Goal: Navigation & Orientation: Find specific page/section

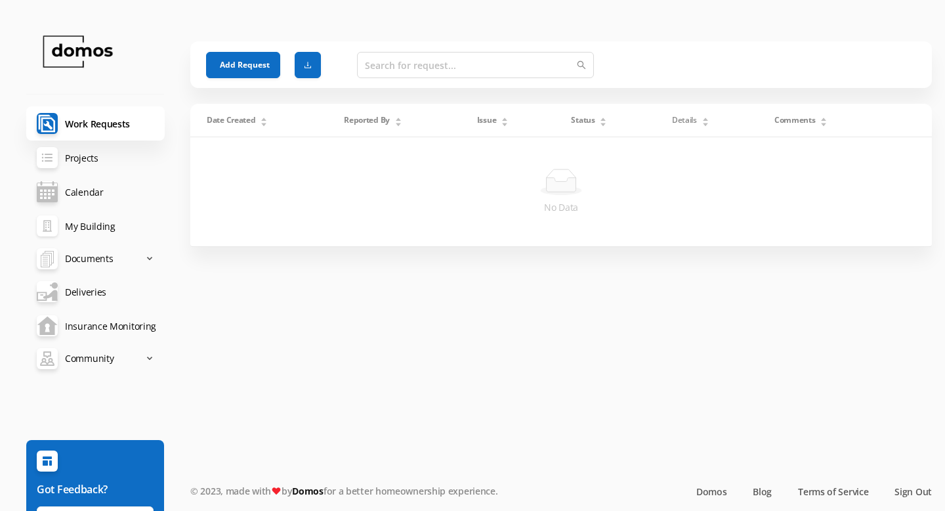
click at [81, 230] on link "My Building" at bounding box center [95, 226] width 138 height 34
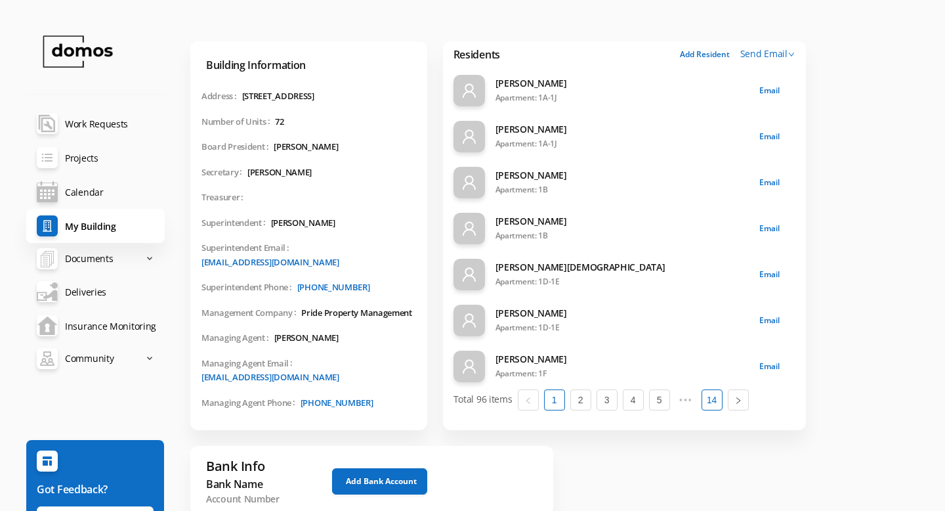
click at [708, 399] on link "14" at bounding box center [712, 400] width 20 height 20
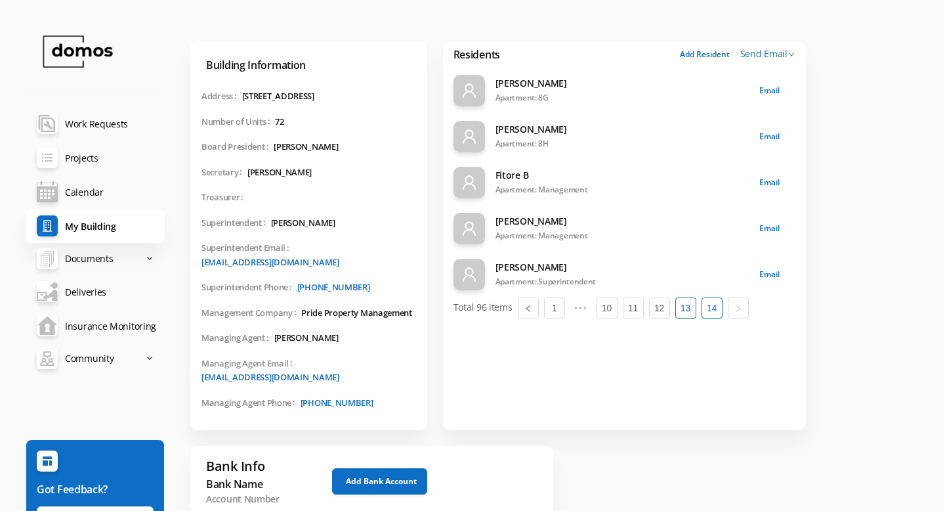
click at [681, 311] on link "13" at bounding box center [686, 308] width 20 height 20
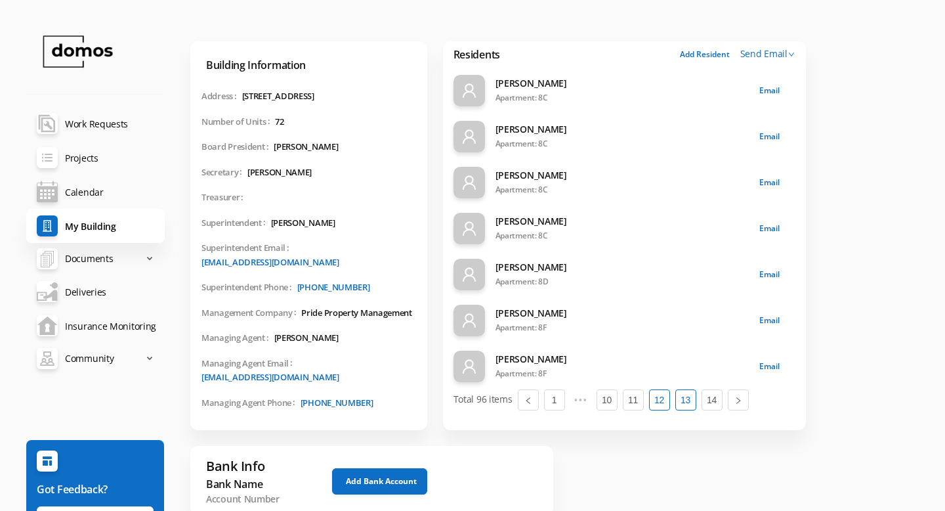
click at [656, 403] on link "12" at bounding box center [660, 400] width 20 height 20
click at [639, 402] on link "11" at bounding box center [634, 400] width 20 height 20
click at [100, 124] on link "maintenance-documents Work Requests" at bounding box center [95, 123] width 138 height 34
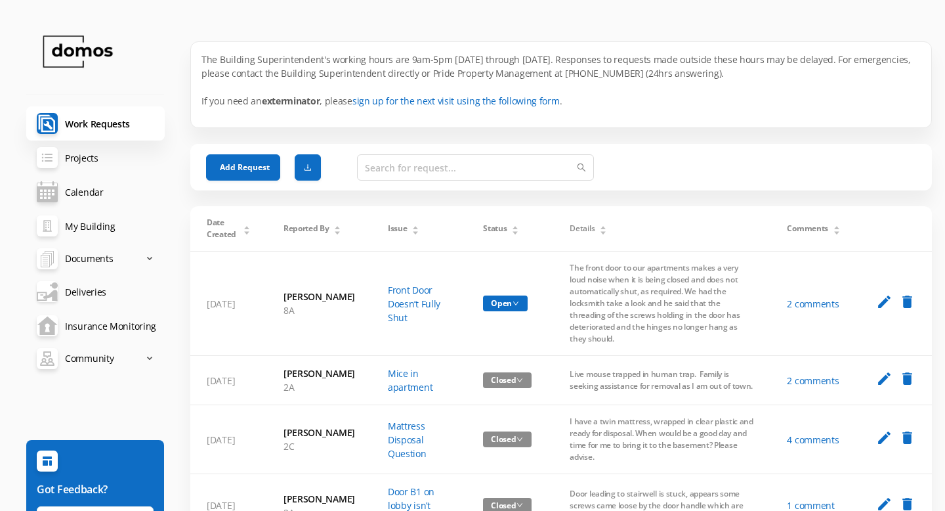
click at [85, 287] on link "Deliveries" at bounding box center [95, 291] width 138 height 34
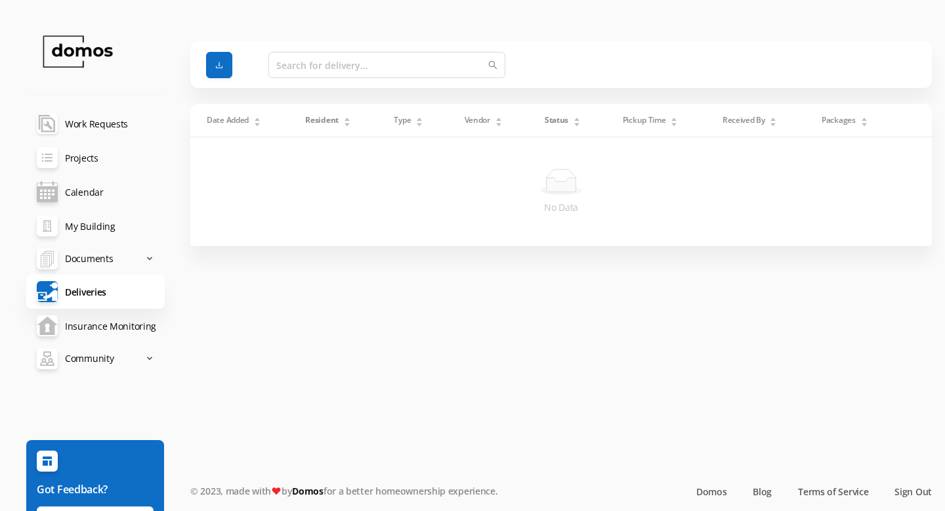
click at [82, 123] on link "maintenance-documents Work Requests" at bounding box center [95, 123] width 138 height 34
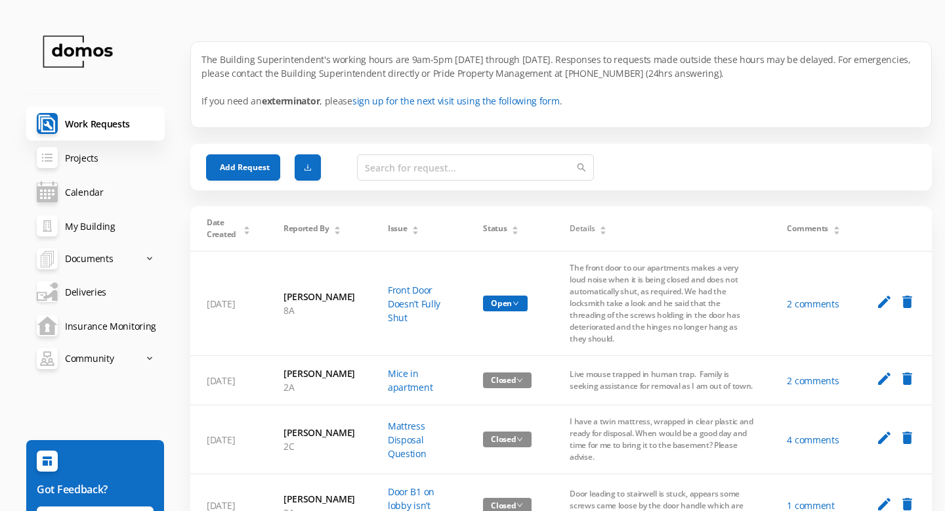
click at [87, 295] on link "Deliveries" at bounding box center [95, 291] width 138 height 34
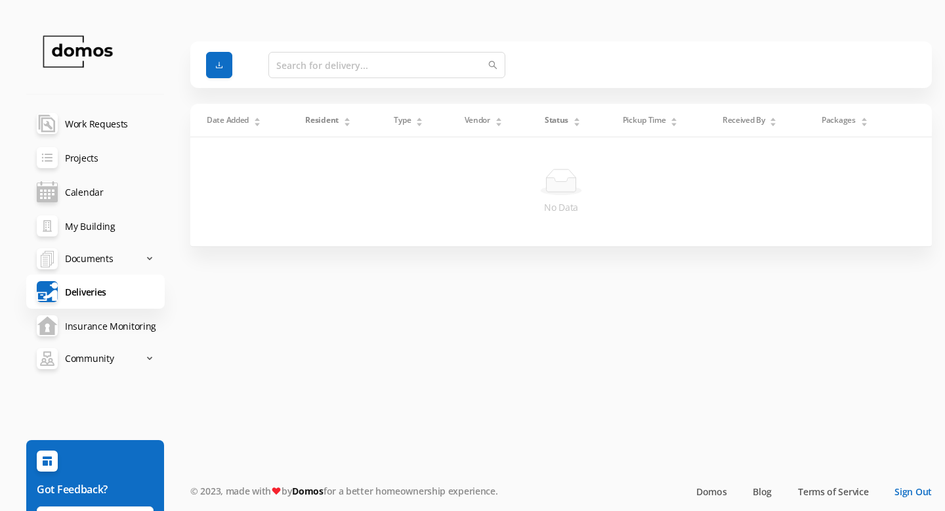
click at [912, 488] on link "Sign Out" at bounding box center [913, 491] width 37 height 14
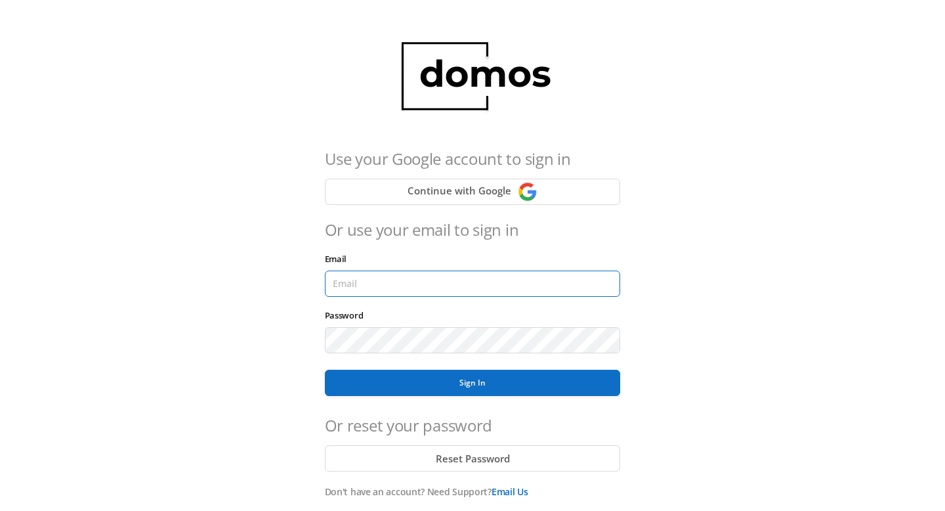
type input "[PERSON_NAME][EMAIL_ADDRESS][DOMAIN_NAME]"
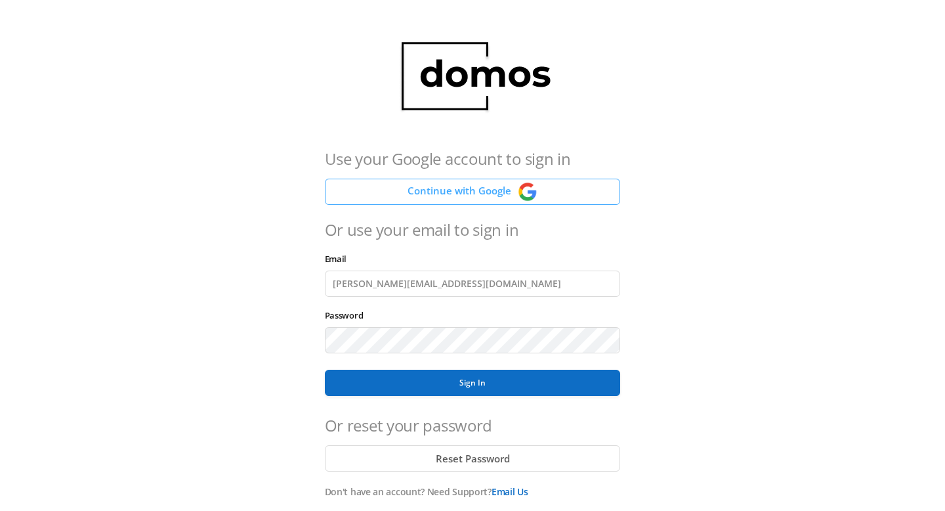
click at [497, 188] on button "Continue with Google" at bounding box center [473, 192] width 296 height 26
